Goal: Task Accomplishment & Management: Use online tool/utility

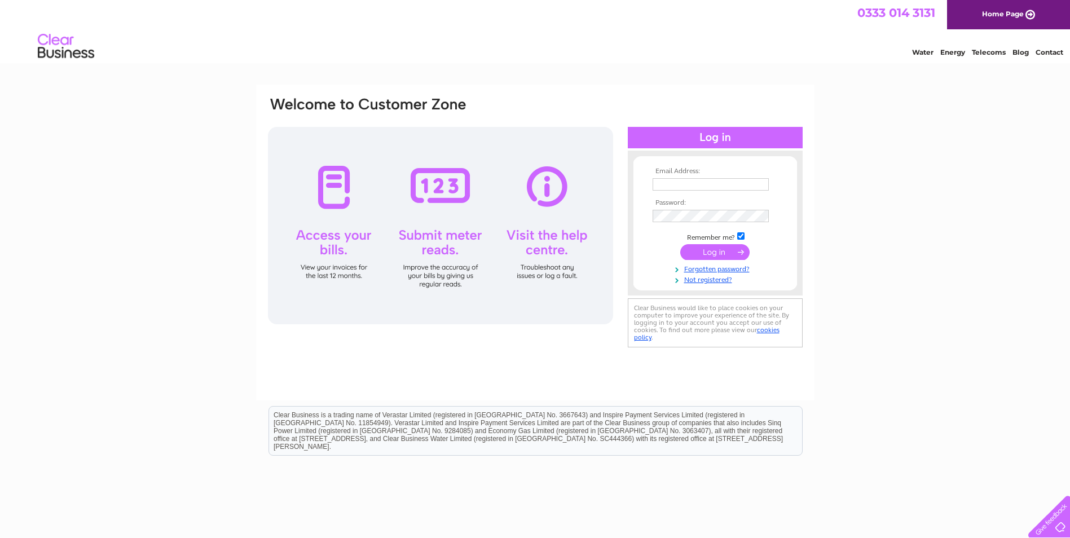
click at [696, 185] on input "text" at bounding box center [711, 184] width 116 height 12
type input "keeley@jtwindowsdoors.com"
click at [681, 245] on input "submit" at bounding box center [715, 253] width 69 height 16
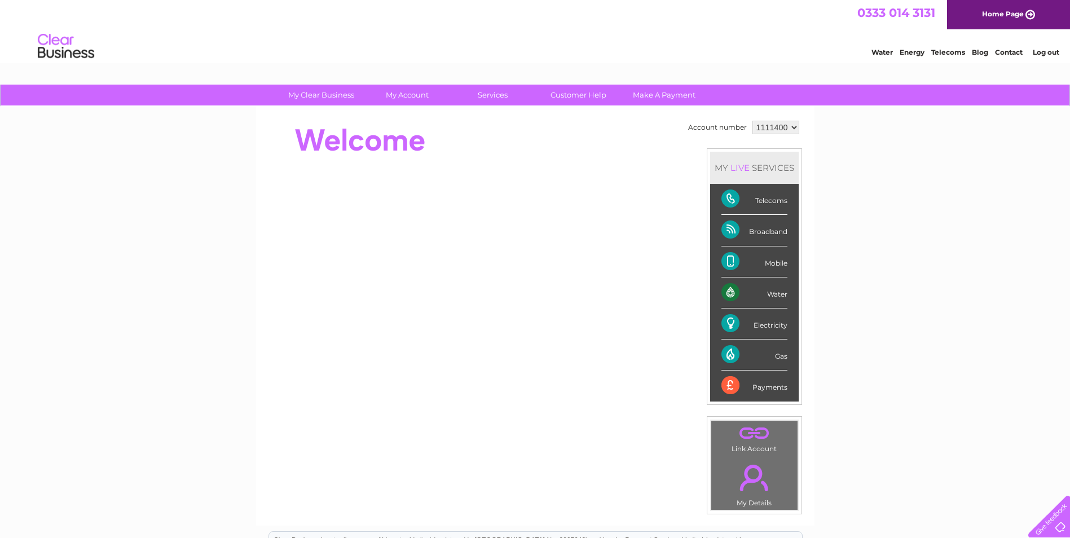
click at [974, 257] on div "My Clear Business Login Details My Details My Preferences Link Account My Accou…" at bounding box center [535, 402] width 1070 height 634
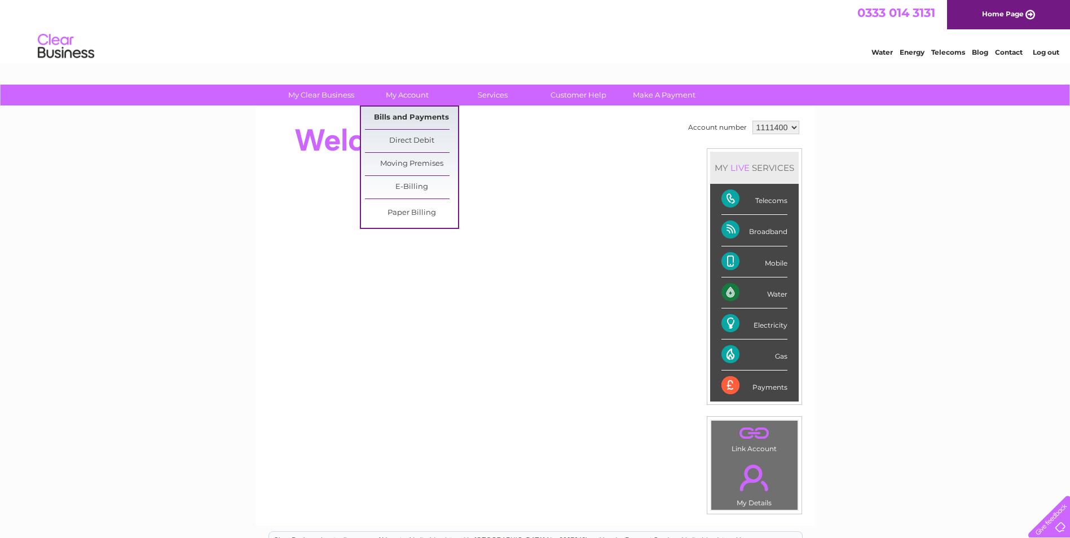
click at [406, 117] on link "Bills and Payments" at bounding box center [411, 118] width 93 height 23
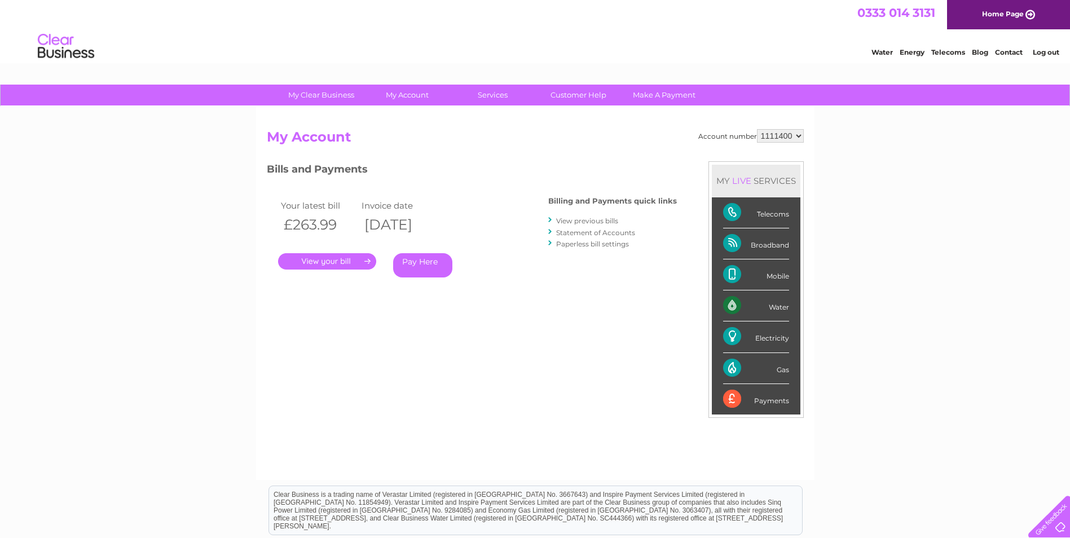
click at [328, 265] on link "." at bounding box center [327, 261] width 98 height 16
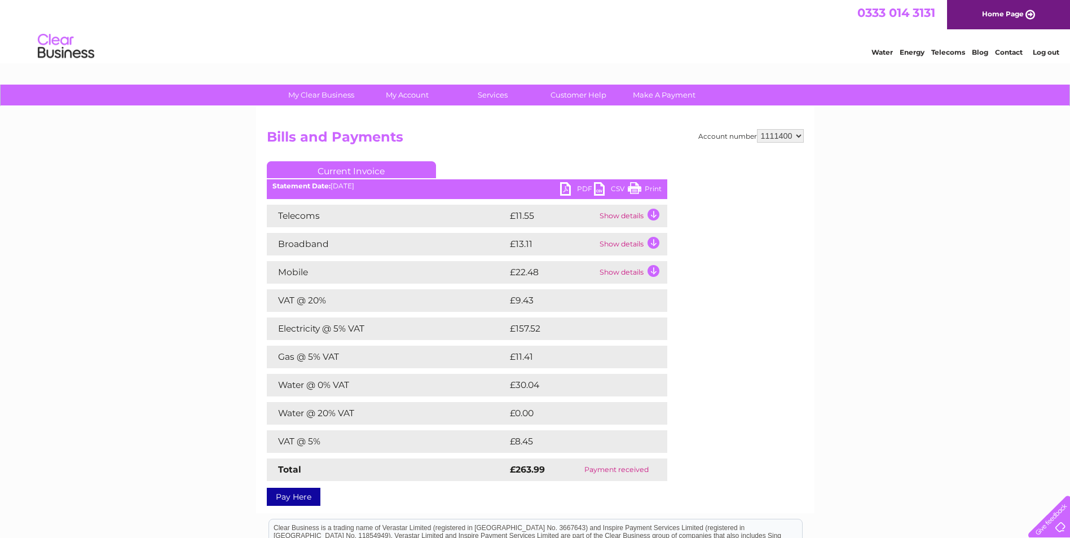
click at [640, 182] on ul "Current Invoice" at bounding box center [467, 171] width 401 height 21
click at [640, 186] on link "Print" at bounding box center [645, 190] width 34 height 16
